Goal: Information Seeking & Learning: Understand process/instructions

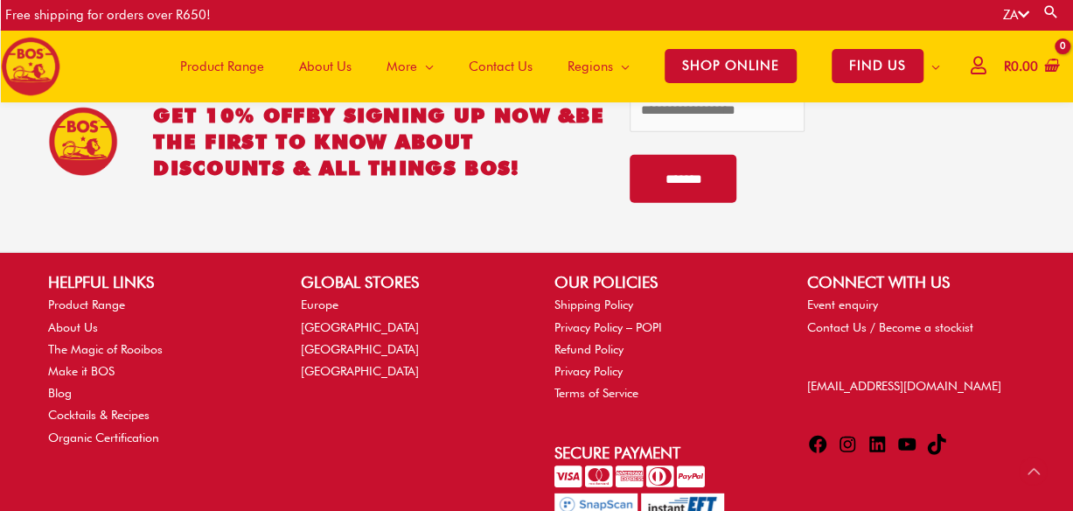
scroll to position [2268, 0]
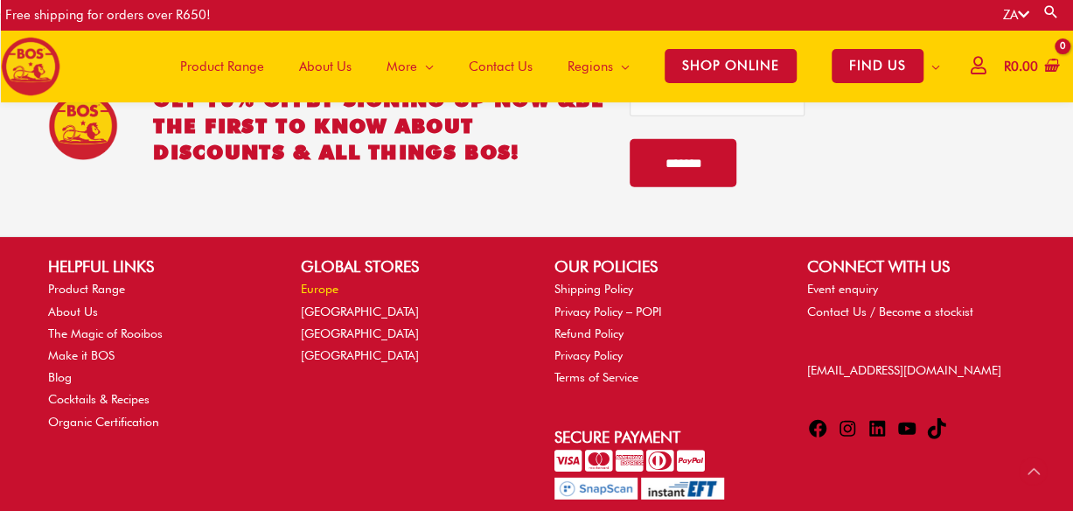
click at [325, 282] on link "Europe" at bounding box center [320, 289] width 38 height 14
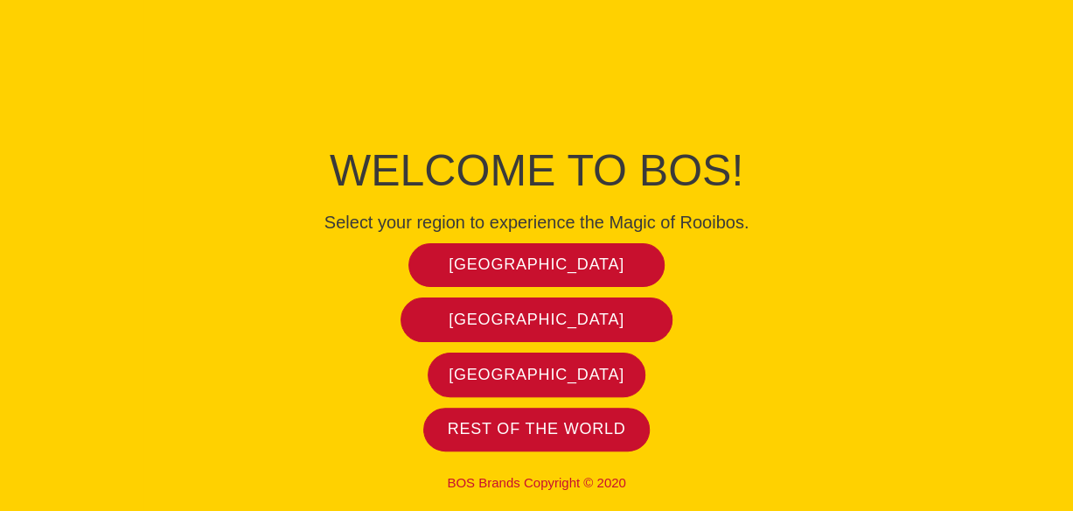
scroll to position [14, 0]
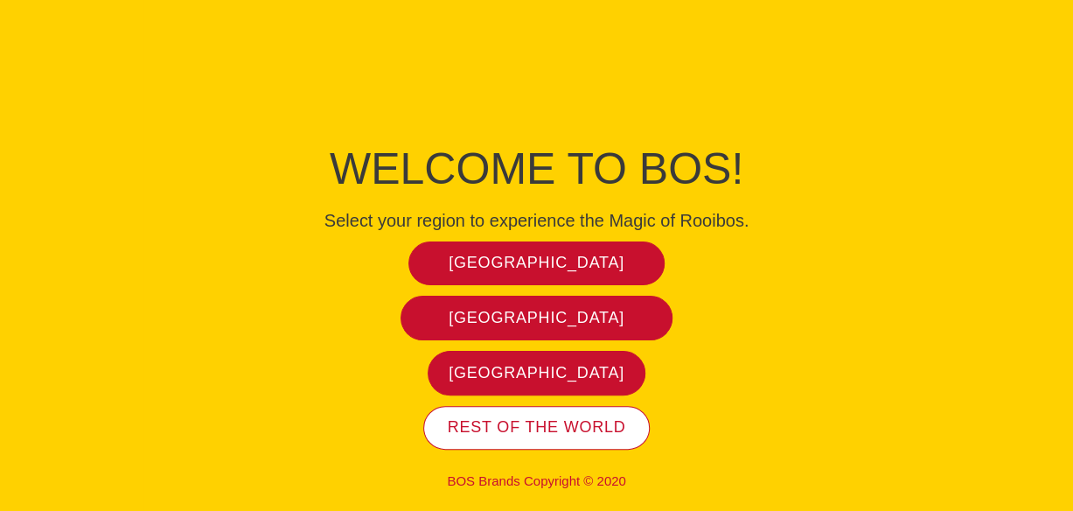
click at [571, 421] on span "Rest of the world" at bounding box center [537, 427] width 178 height 20
click at [566, 429] on span "Rest of the world" at bounding box center [537, 427] width 178 height 20
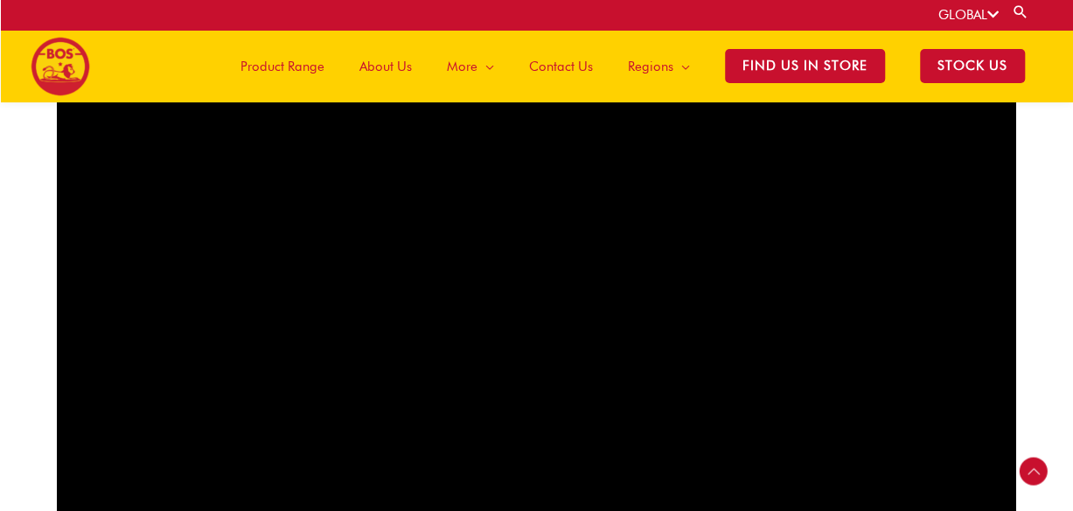
scroll to position [1046, 0]
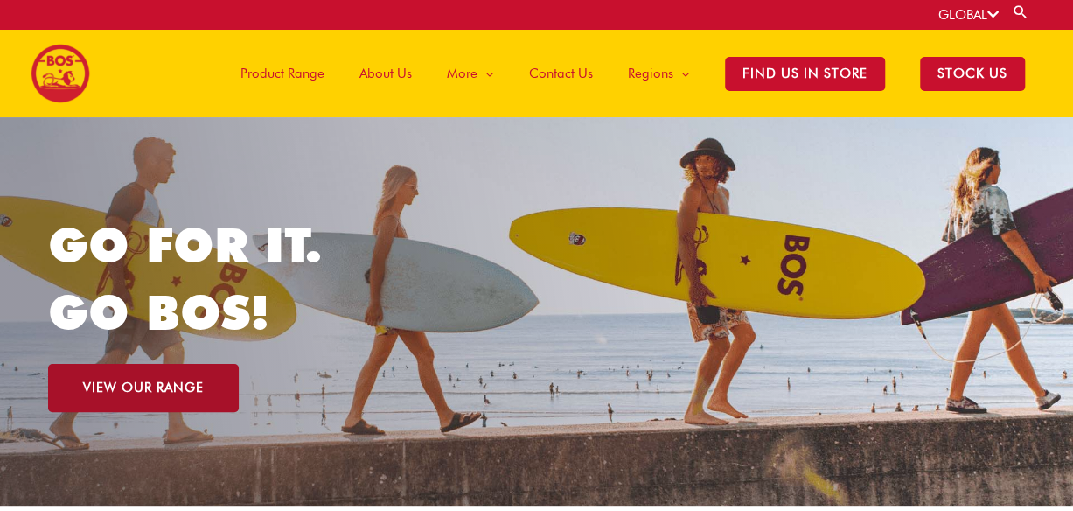
click at [183, 393] on span "VIEW OUR RANGE" at bounding box center [143, 387] width 121 height 13
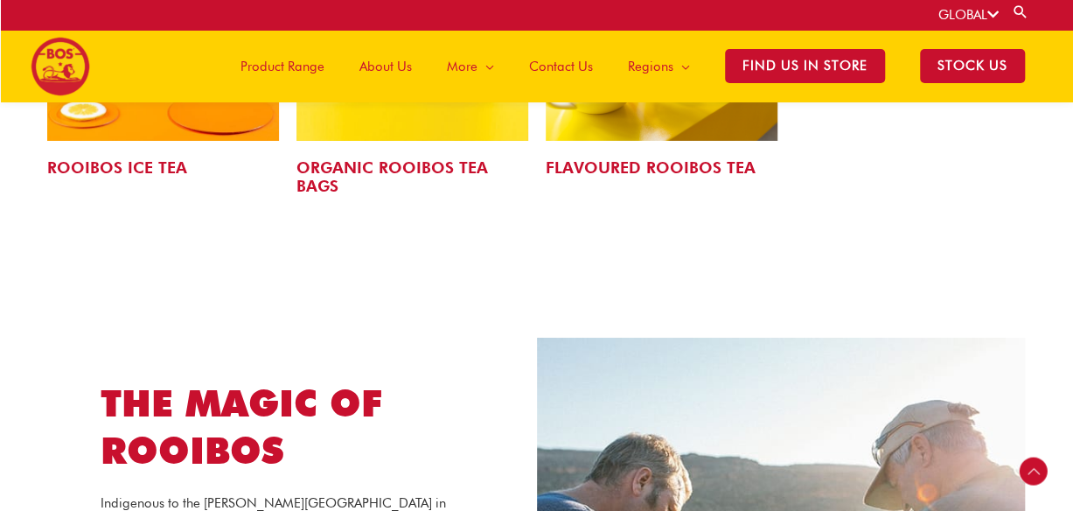
scroll to position [2654, 0]
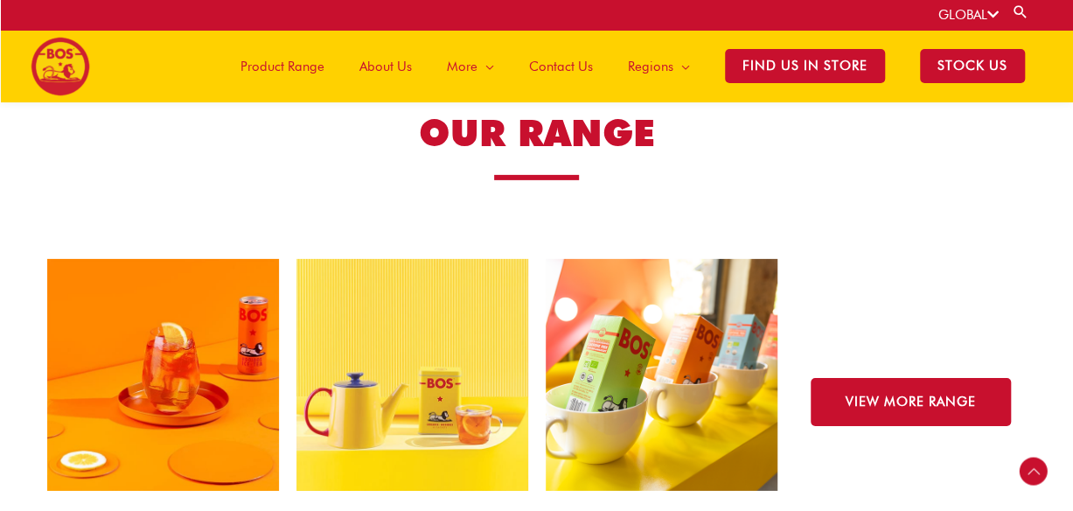
click at [290, 60] on span "Product Range" at bounding box center [282, 66] width 84 height 52
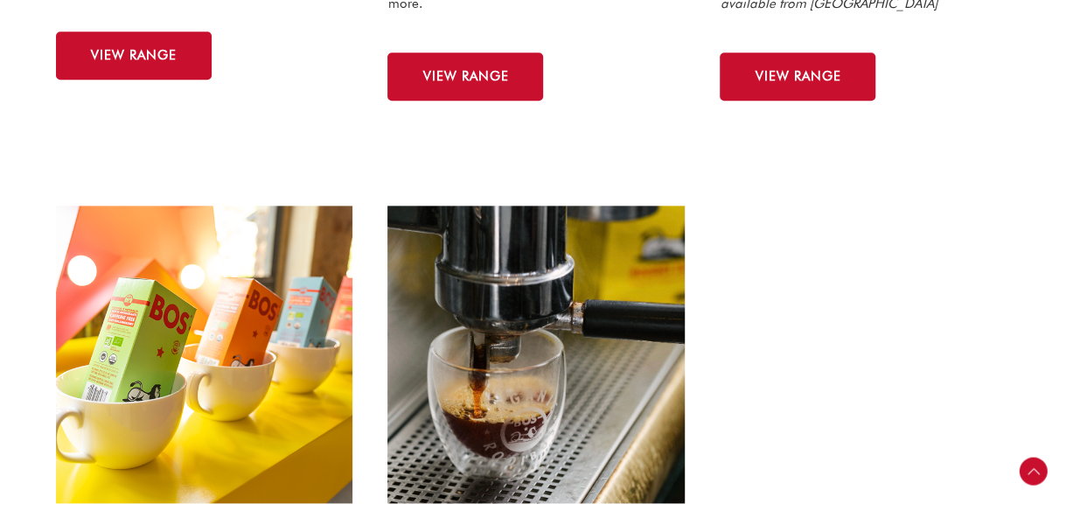
scroll to position [699, 0]
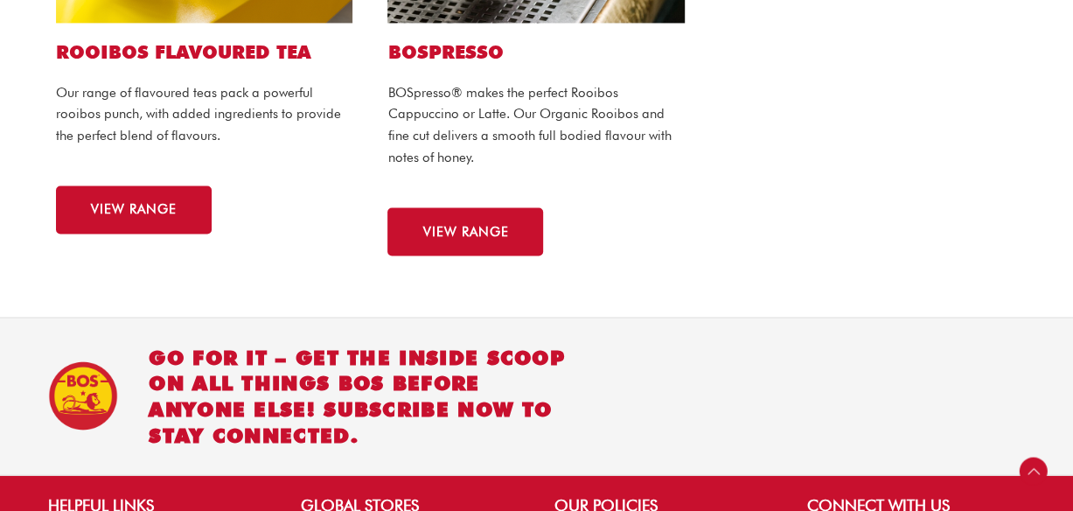
scroll to position [1195, 0]
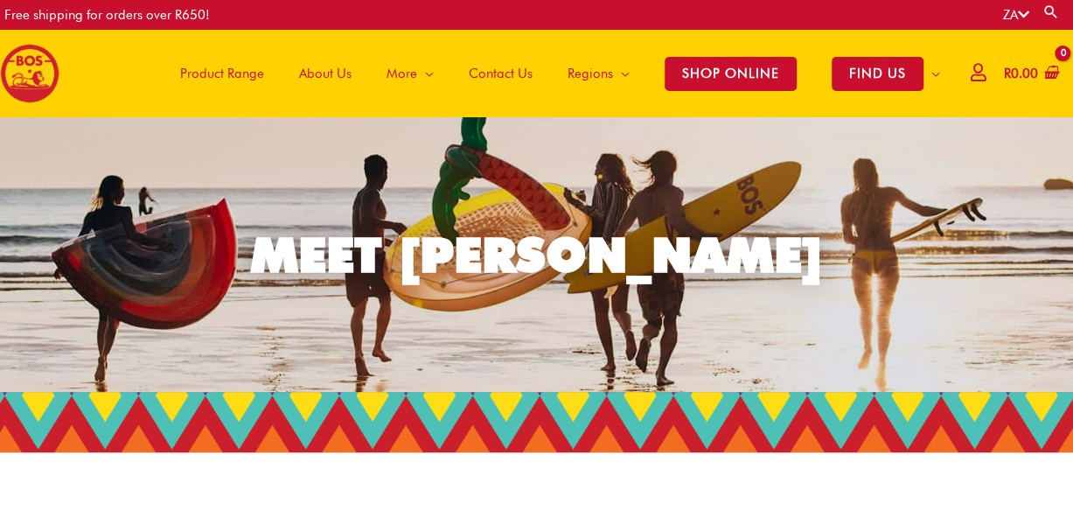
click at [1025, 12] on icon at bounding box center [1023, 14] width 11 height 13
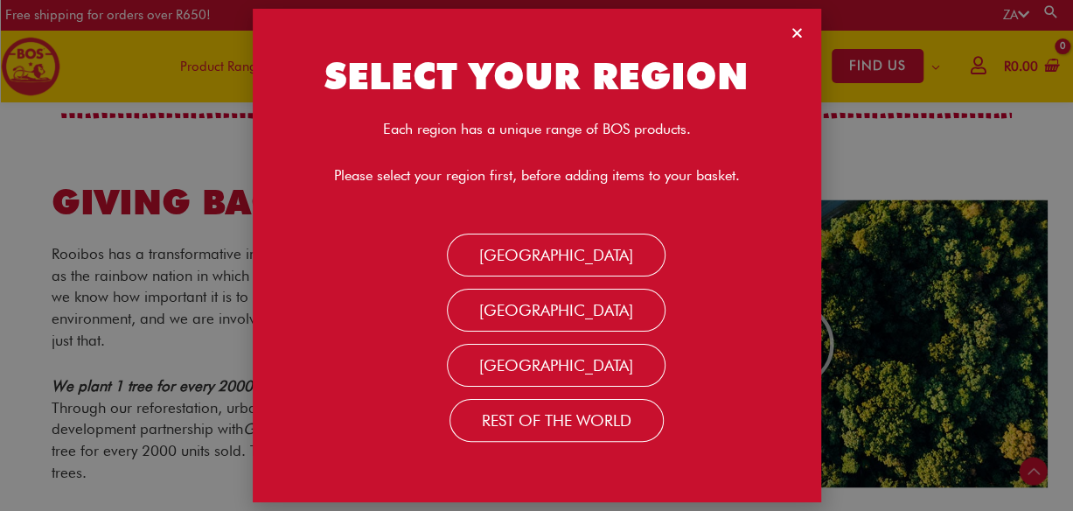
scroll to position [1442, 0]
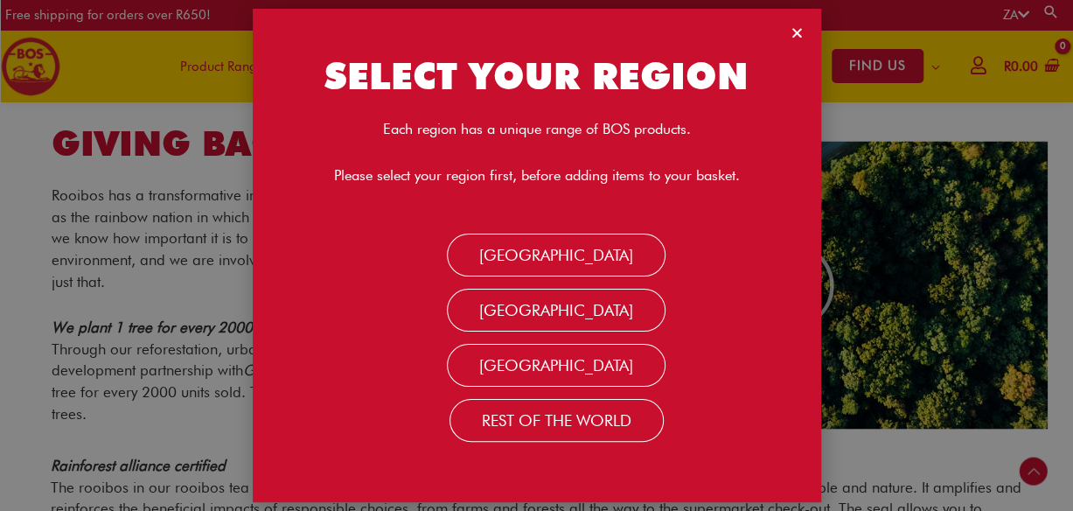
click at [1025, 12] on div "SELECT YOUR REGION Each region has a unique range of BOS products. Please selec…" at bounding box center [536, 255] width 1073 height 511
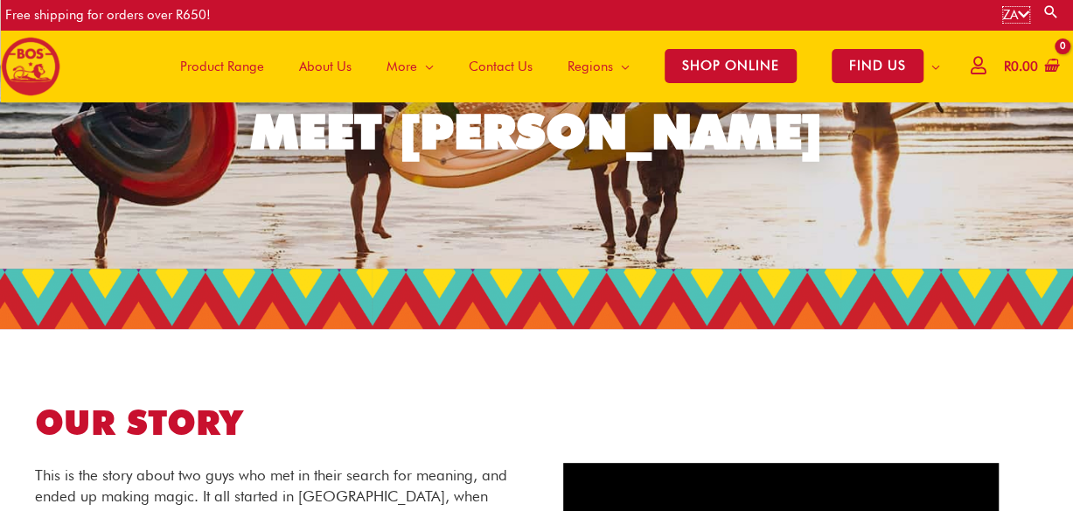
scroll to position [0, 0]
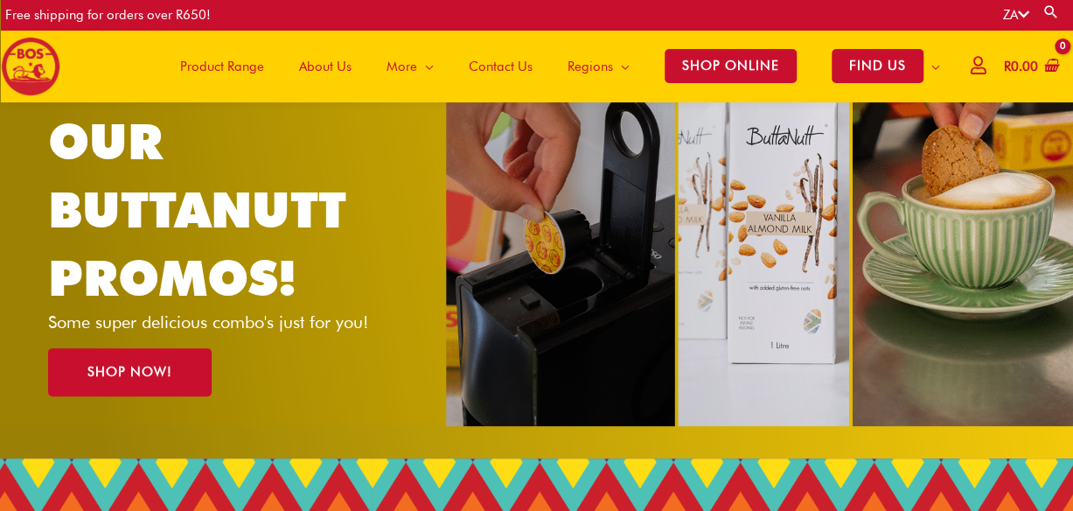
scroll to position [87, 0]
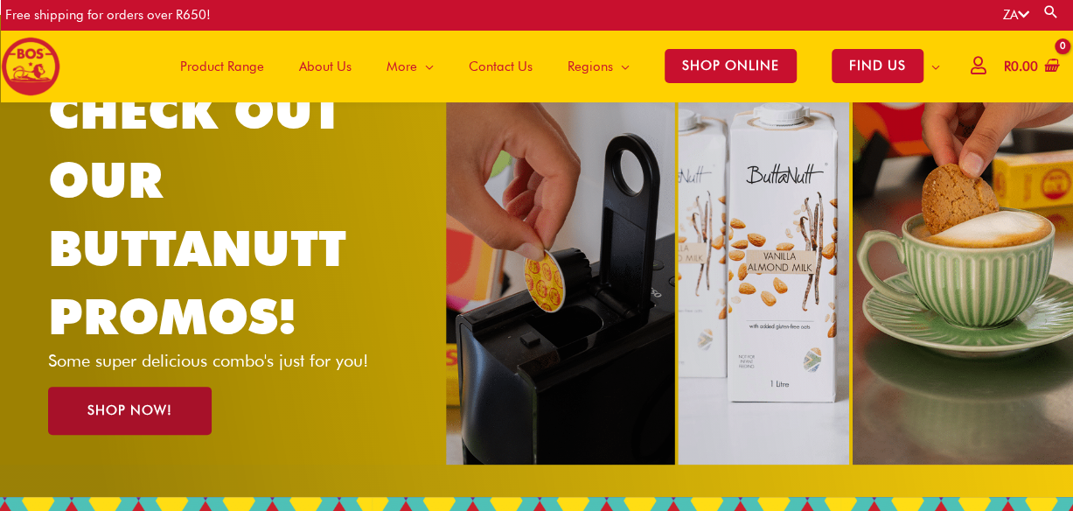
click at [184, 406] on link "SHOP NOW!" at bounding box center [129, 410] width 163 height 48
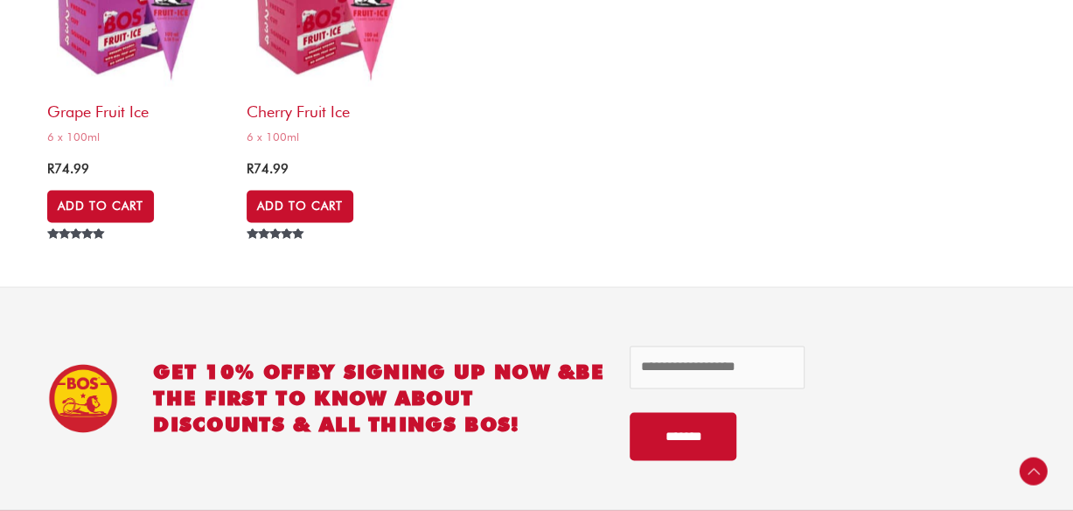
scroll to position [7693, 0]
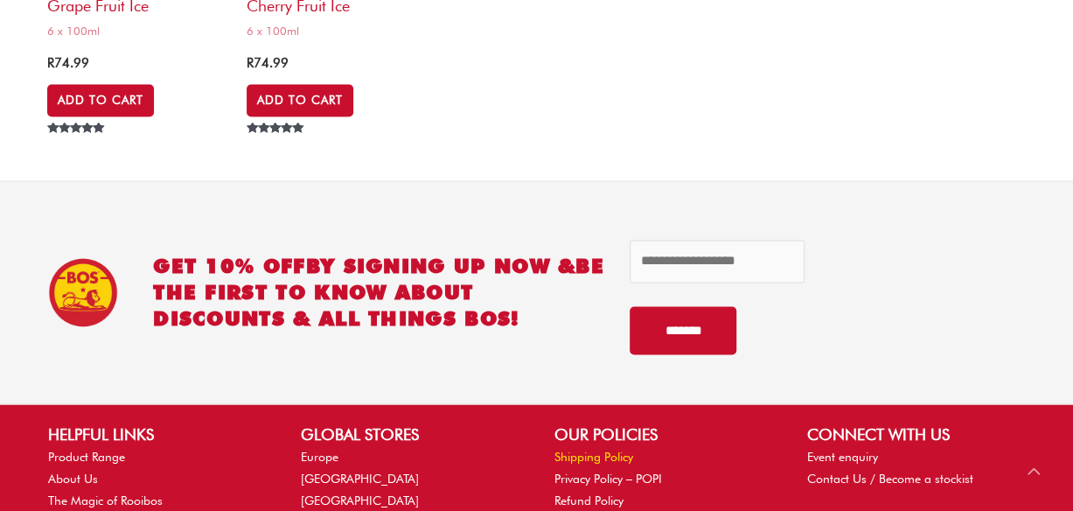
click at [605, 454] on link "Shipping Policy" at bounding box center [593, 455] width 79 height 14
